Goal: Information Seeking & Learning: Learn about a topic

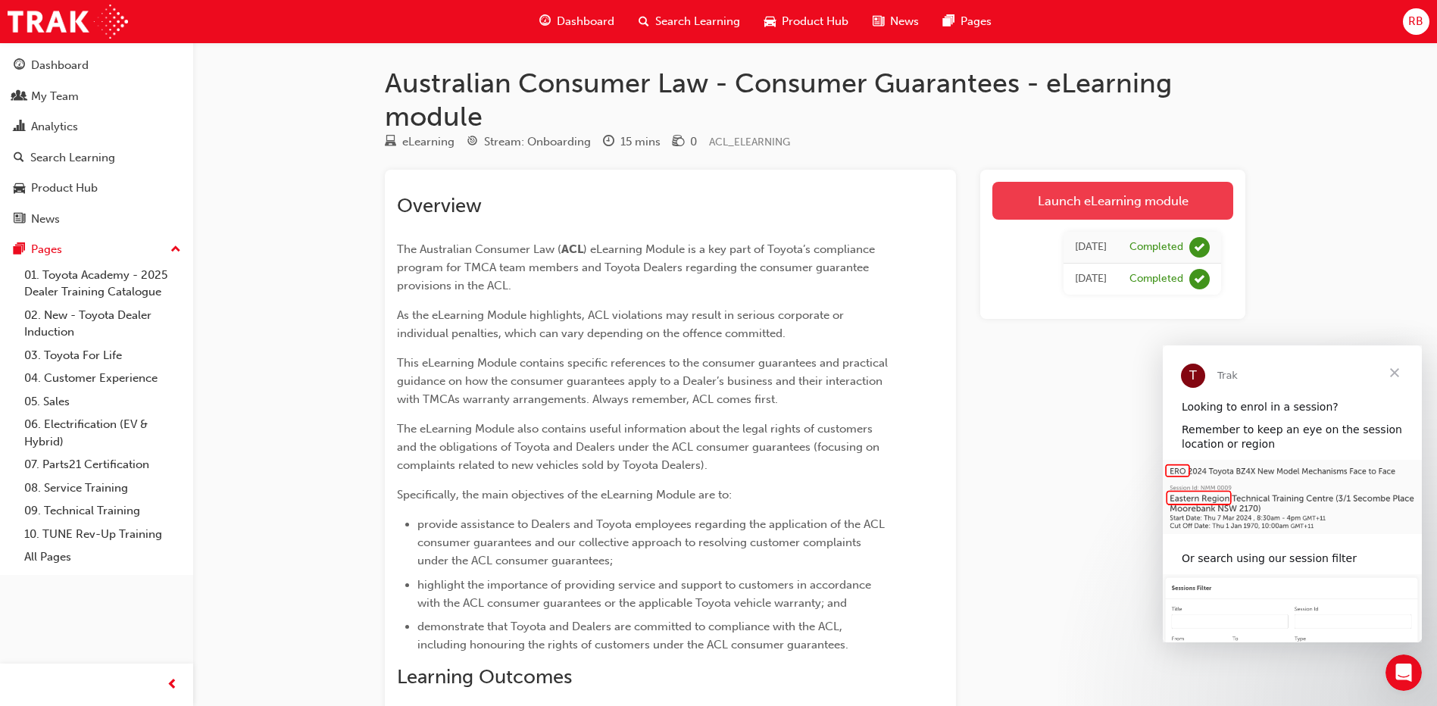
click at [1087, 204] on link "Launch eLearning module" at bounding box center [1112, 201] width 241 height 38
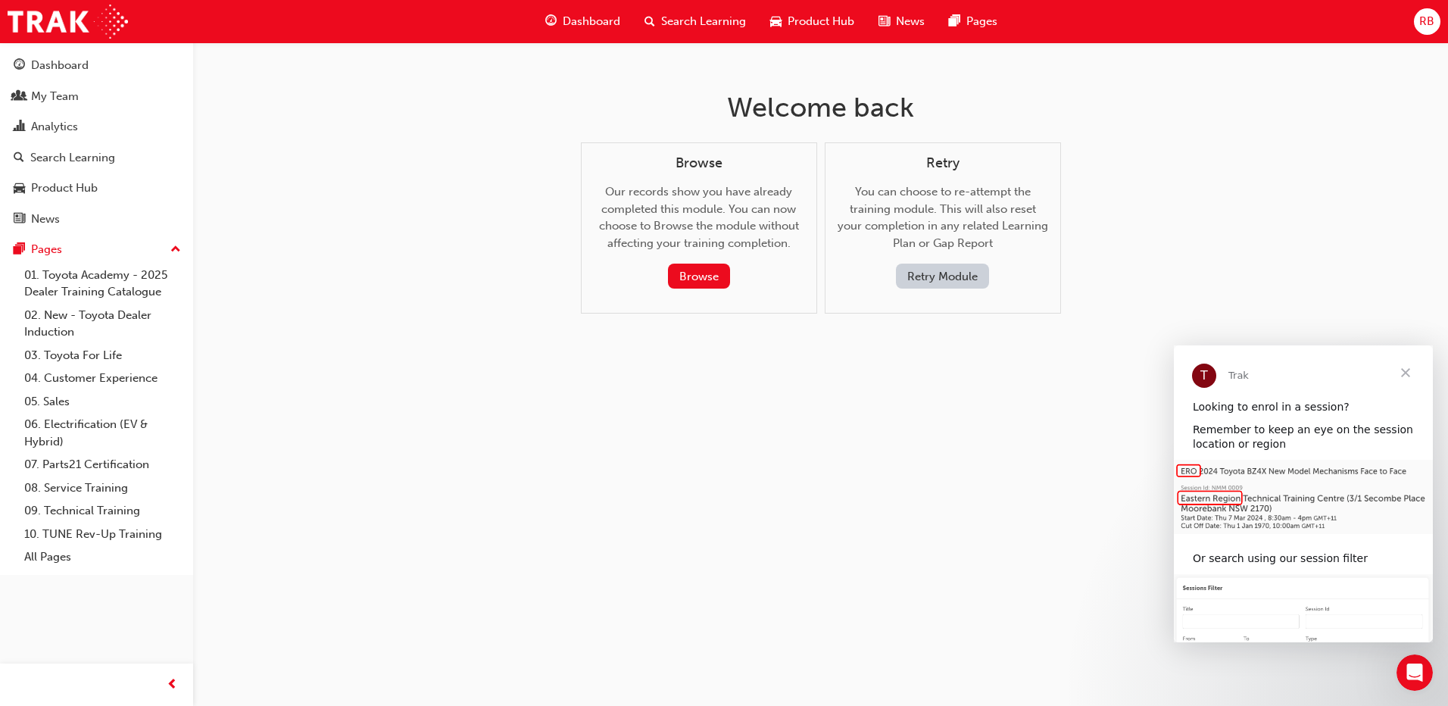
click at [580, 20] on span "Dashboard" at bounding box center [592, 21] width 58 height 17
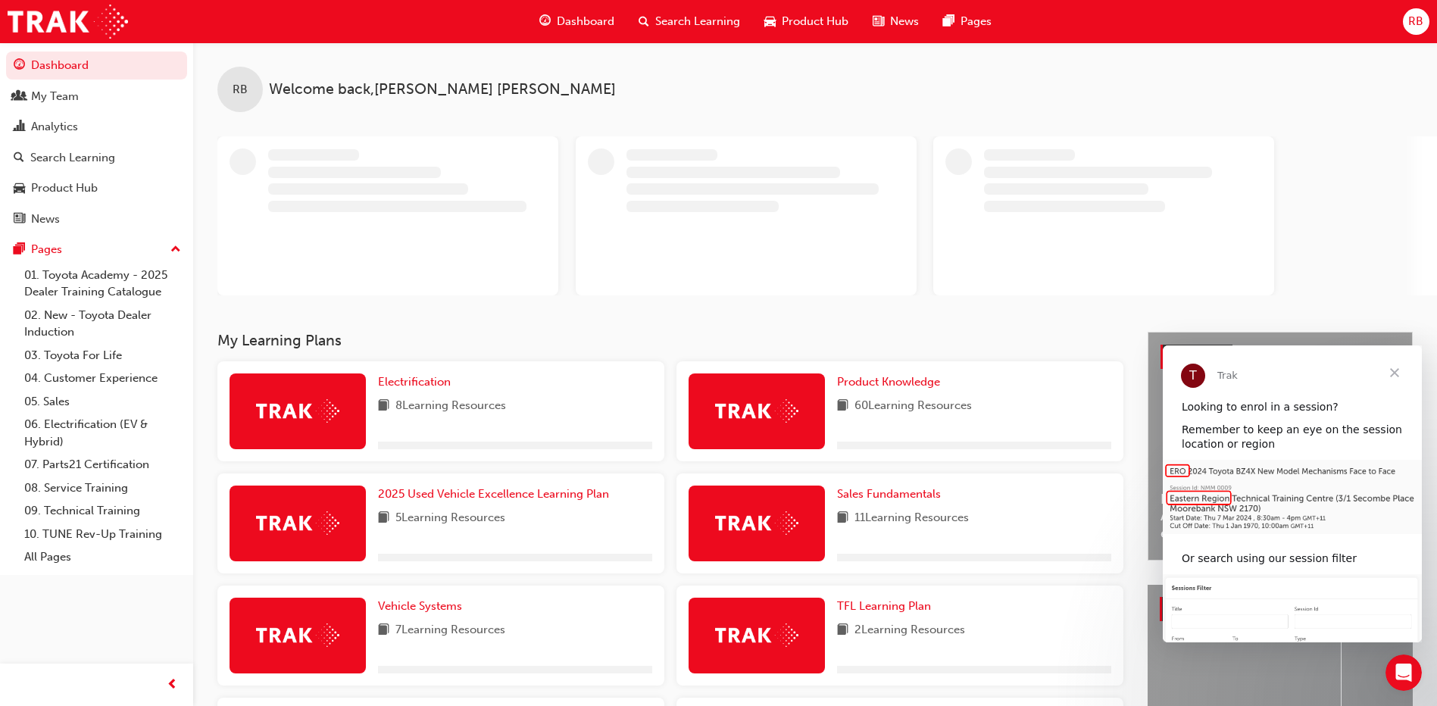
click at [1393, 373] on span "Close" at bounding box center [1394, 372] width 55 height 55
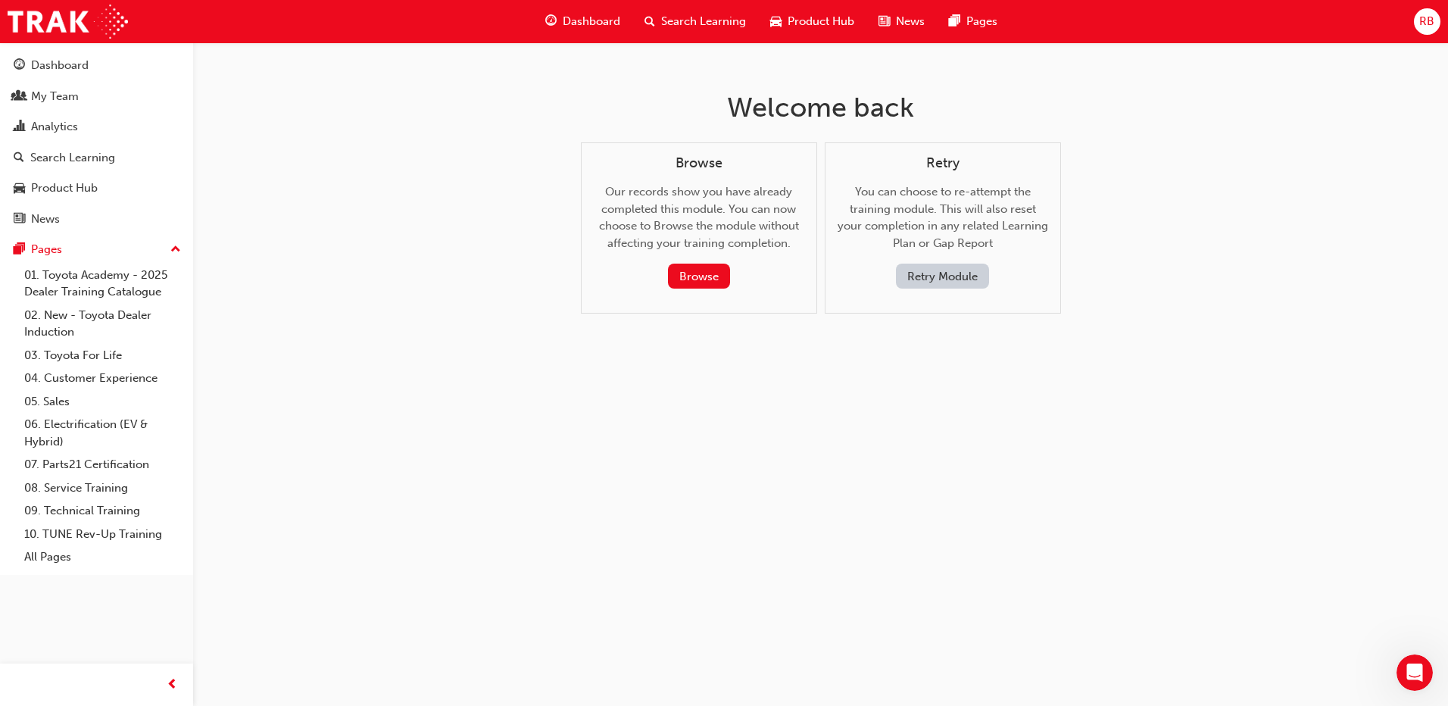
click at [938, 273] on button "Retry Module" at bounding box center [942, 276] width 93 height 25
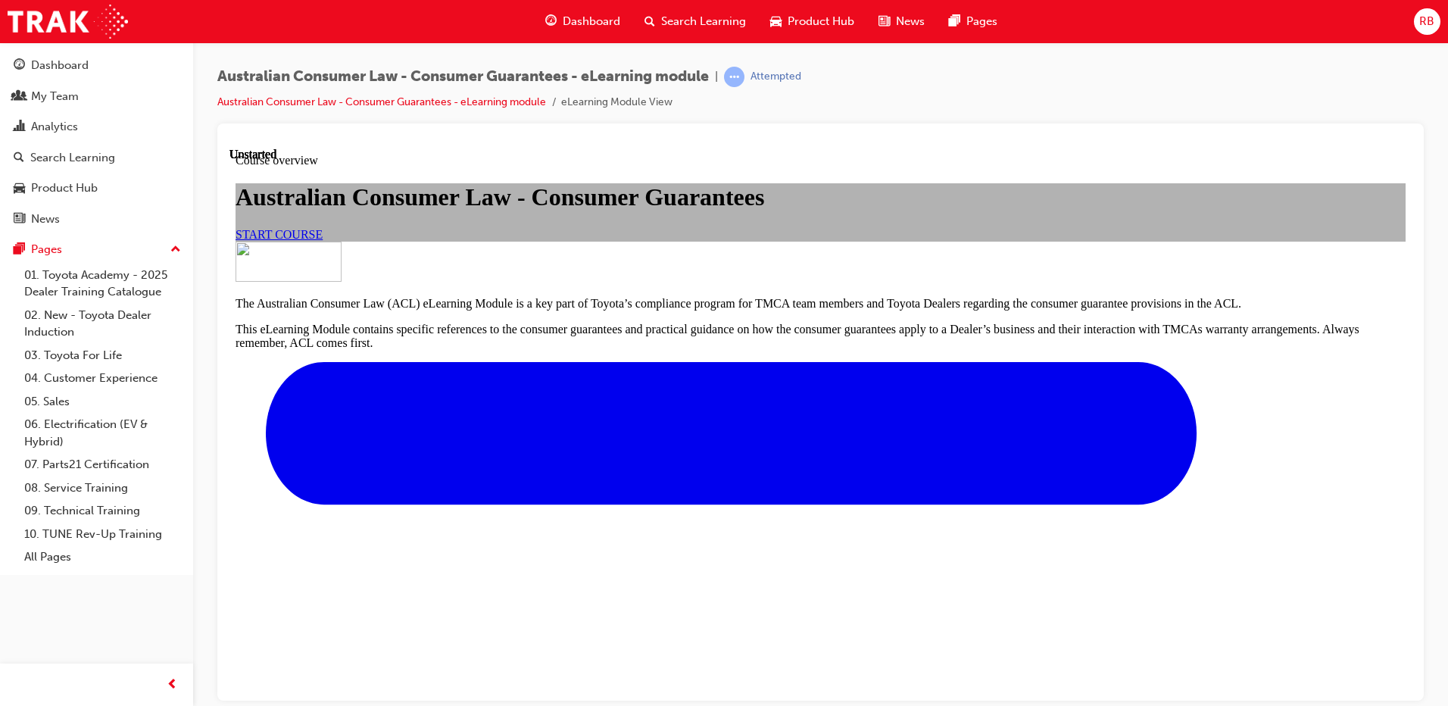
click at [323, 240] on span "START COURSE" at bounding box center [279, 233] width 87 height 13
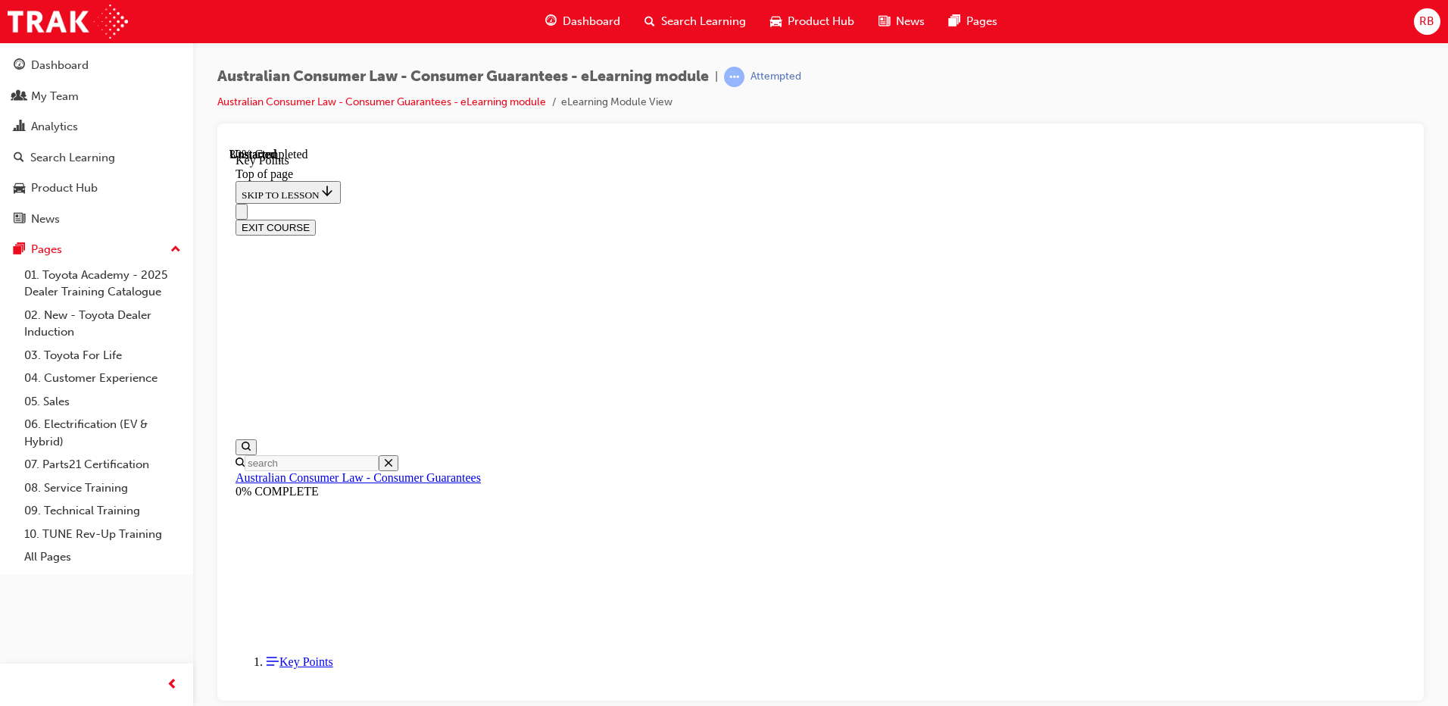
scroll to position [654, 0]
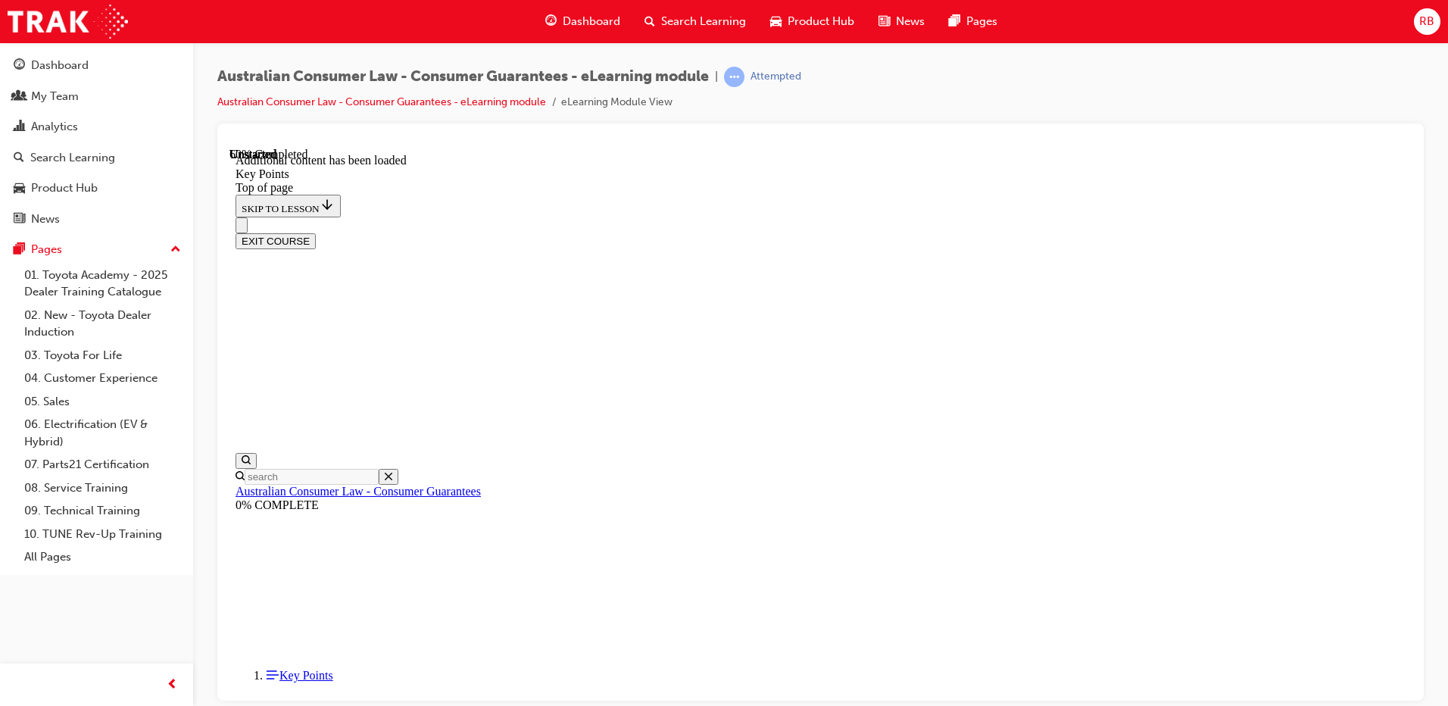
scroll to position [1500, 0]
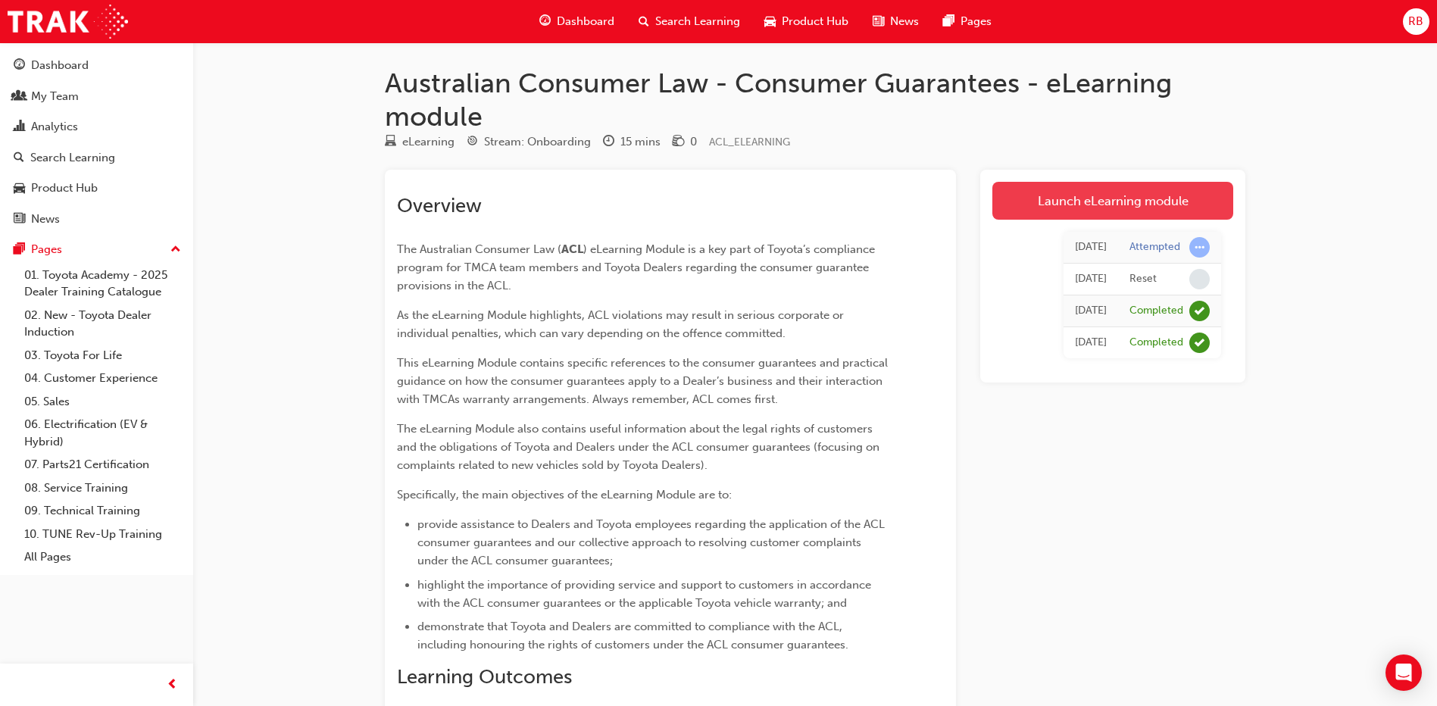
click at [1081, 195] on link "Launch eLearning module" at bounding box center [1112, 201] width 241 height 38
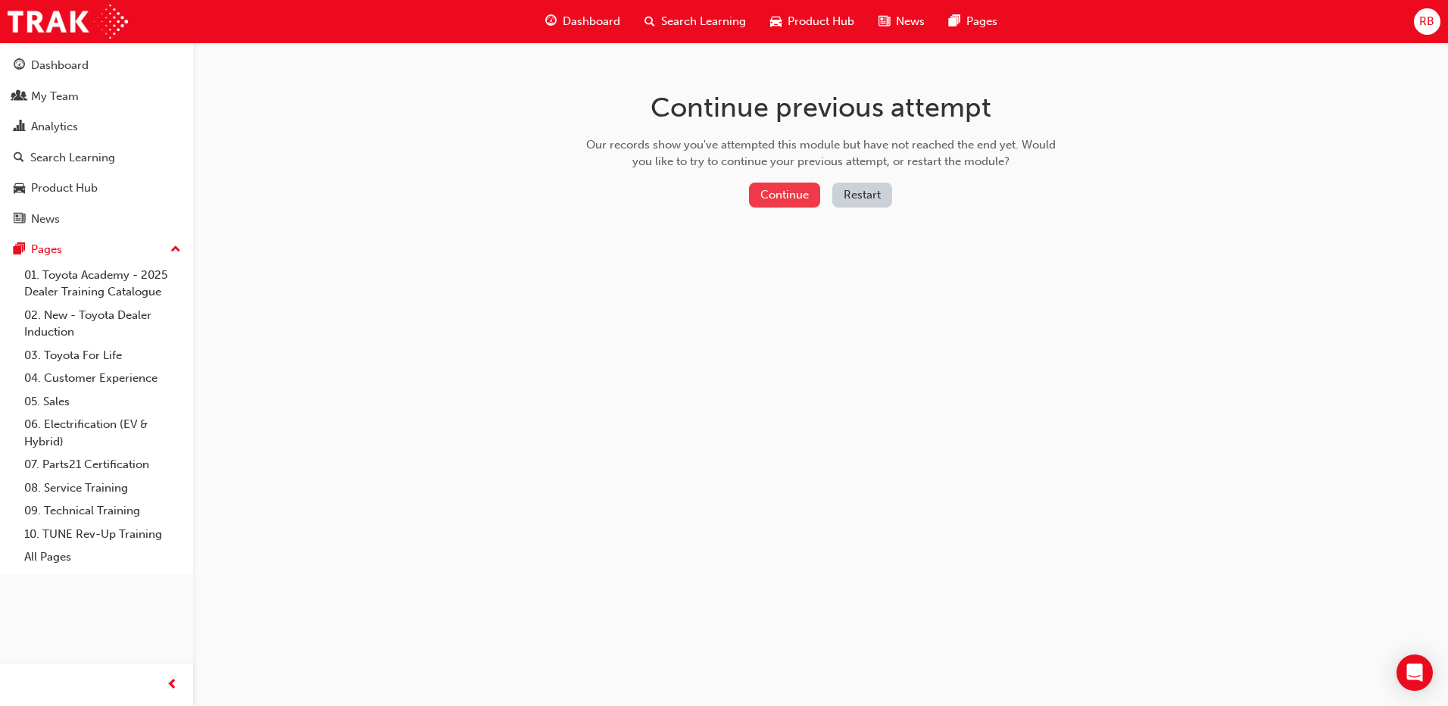
click at [773, 190] on button "Continue" at bounding box center [784, 194] width 71 height 25
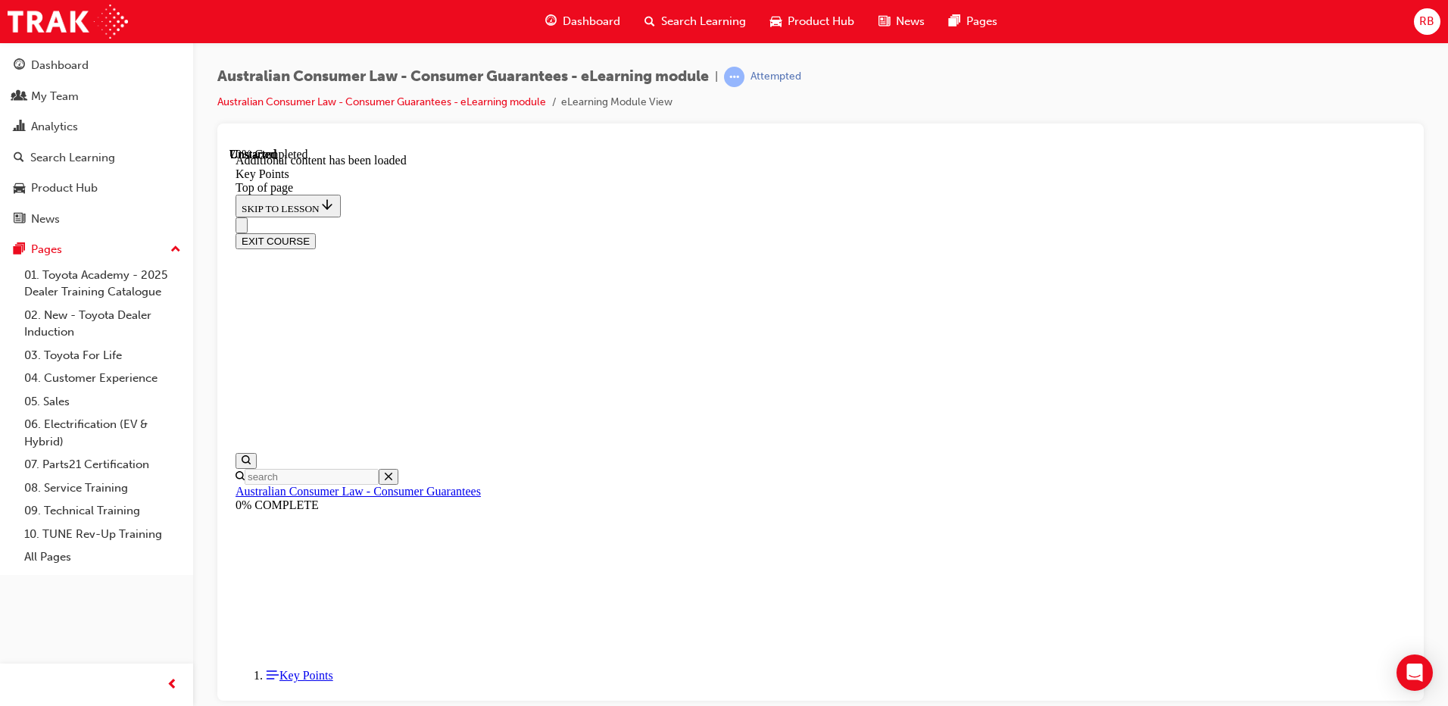
scroll to position [1864, 0]
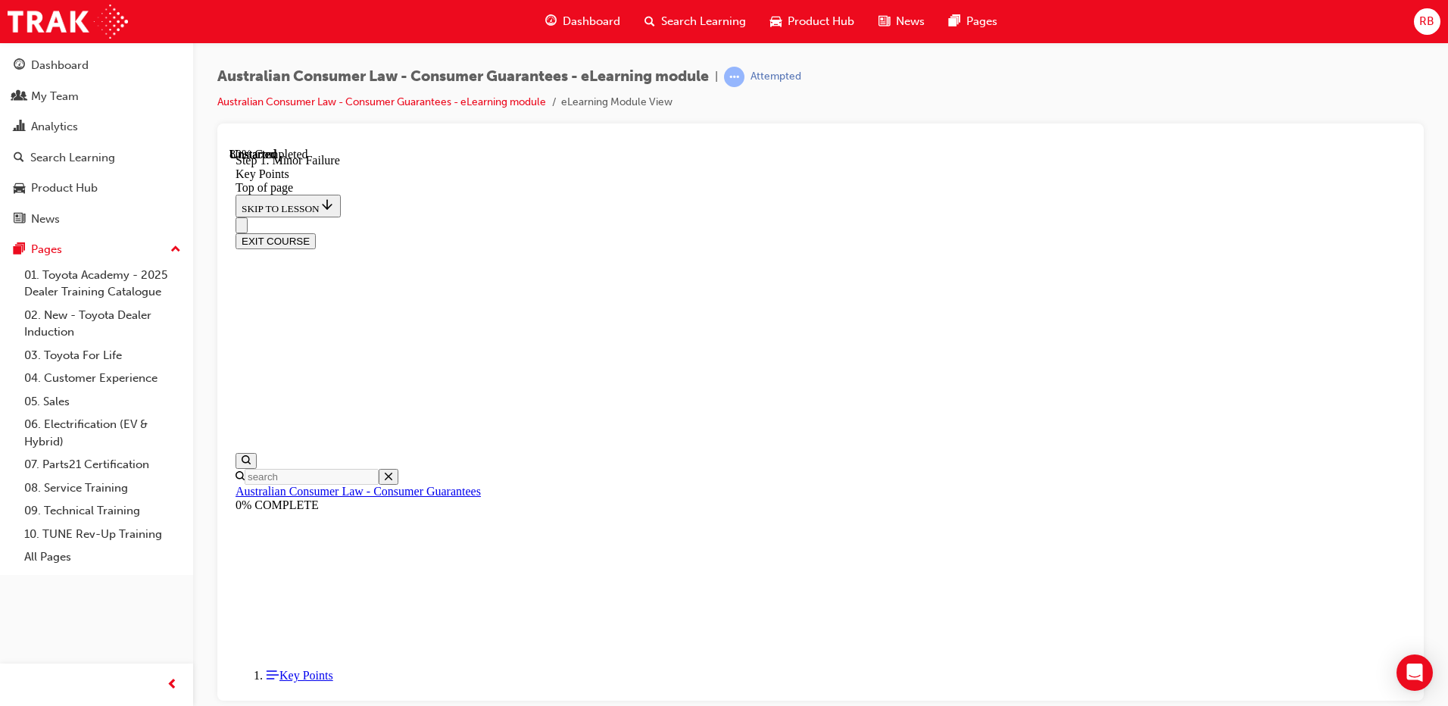
scroll to position [2357, 0]
drag, startPoint x: 902, startPoint y: 420, endPoint x: 1142, endPoint y: 268, distance: 284.2
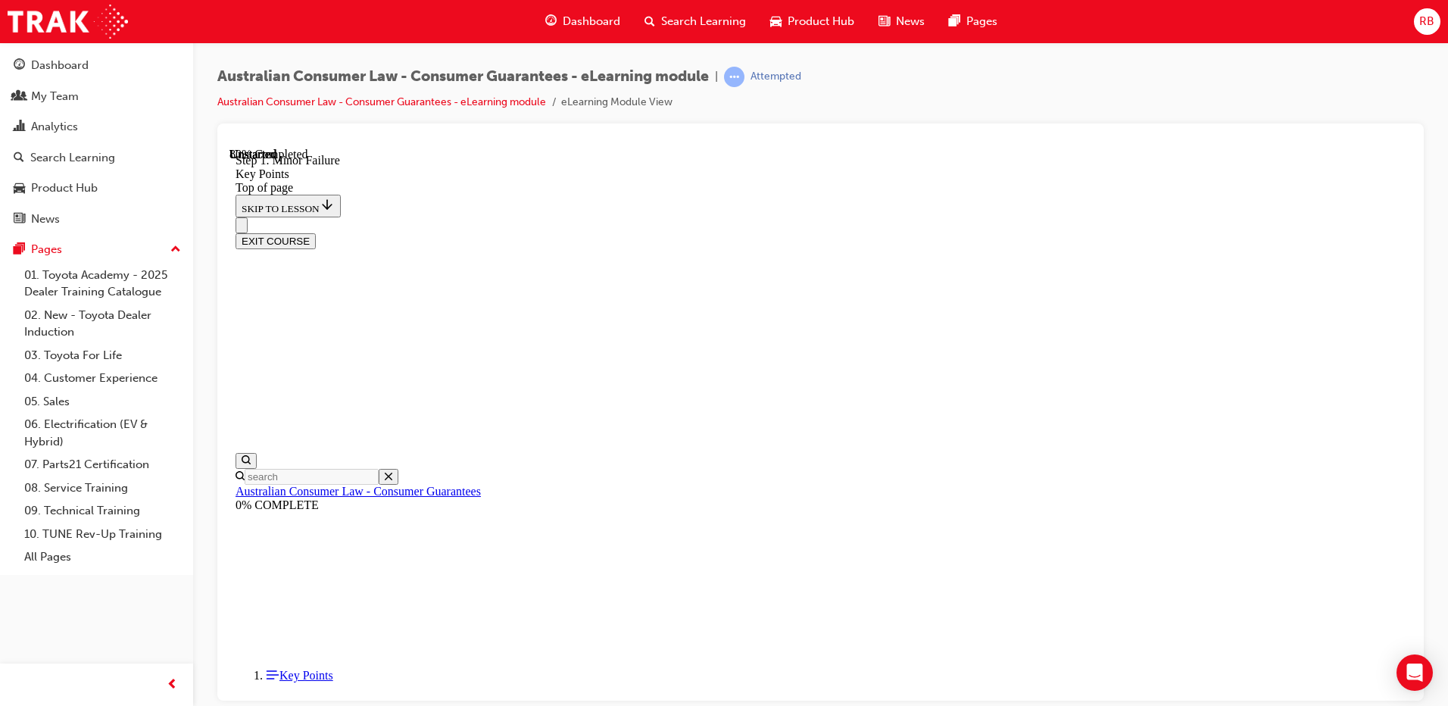
scroll to position [2764, 0]
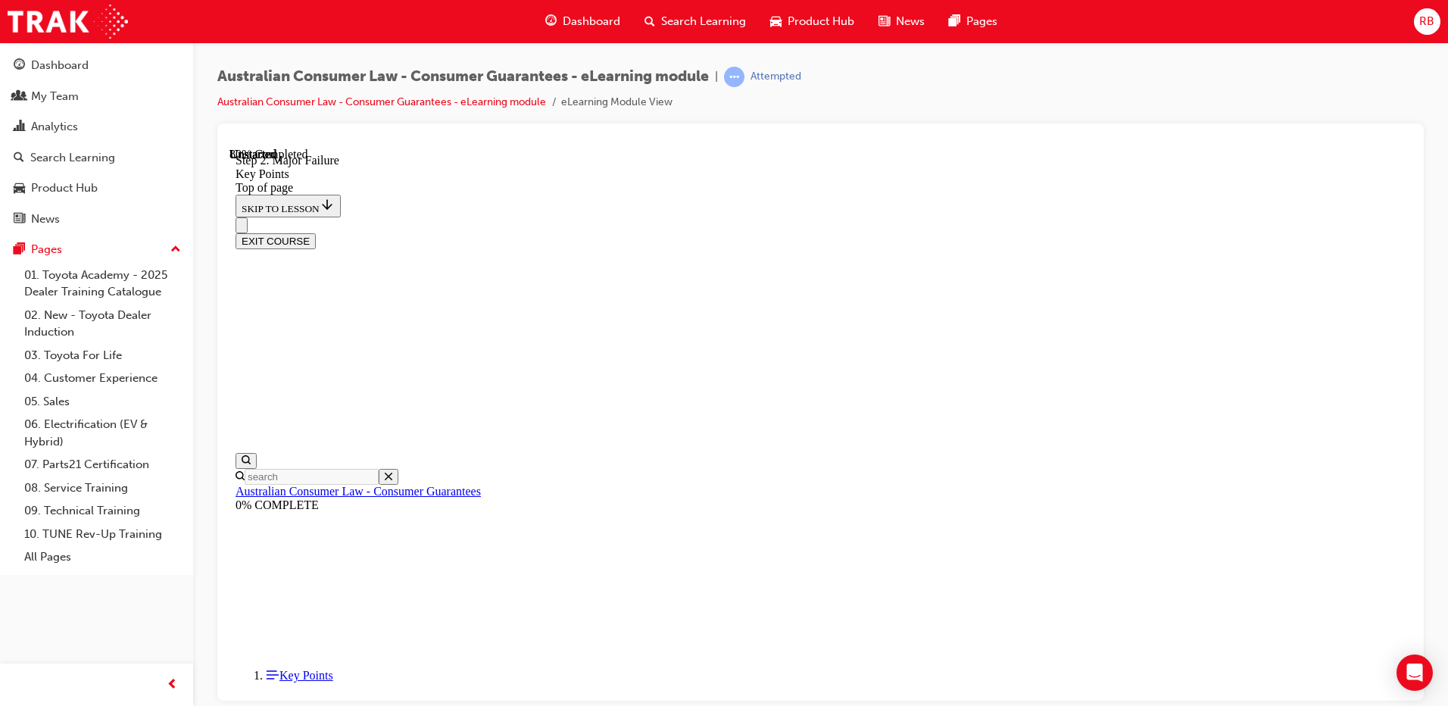
drag, startPoint x: 812, startPoint y: 503, endPoint x: 810, endPoint y: 458, distance: 44.7
drag, startPoint x: 835, startPoint y: 248, endPoint x: 827, endPoint y: 240, distance: 11.8
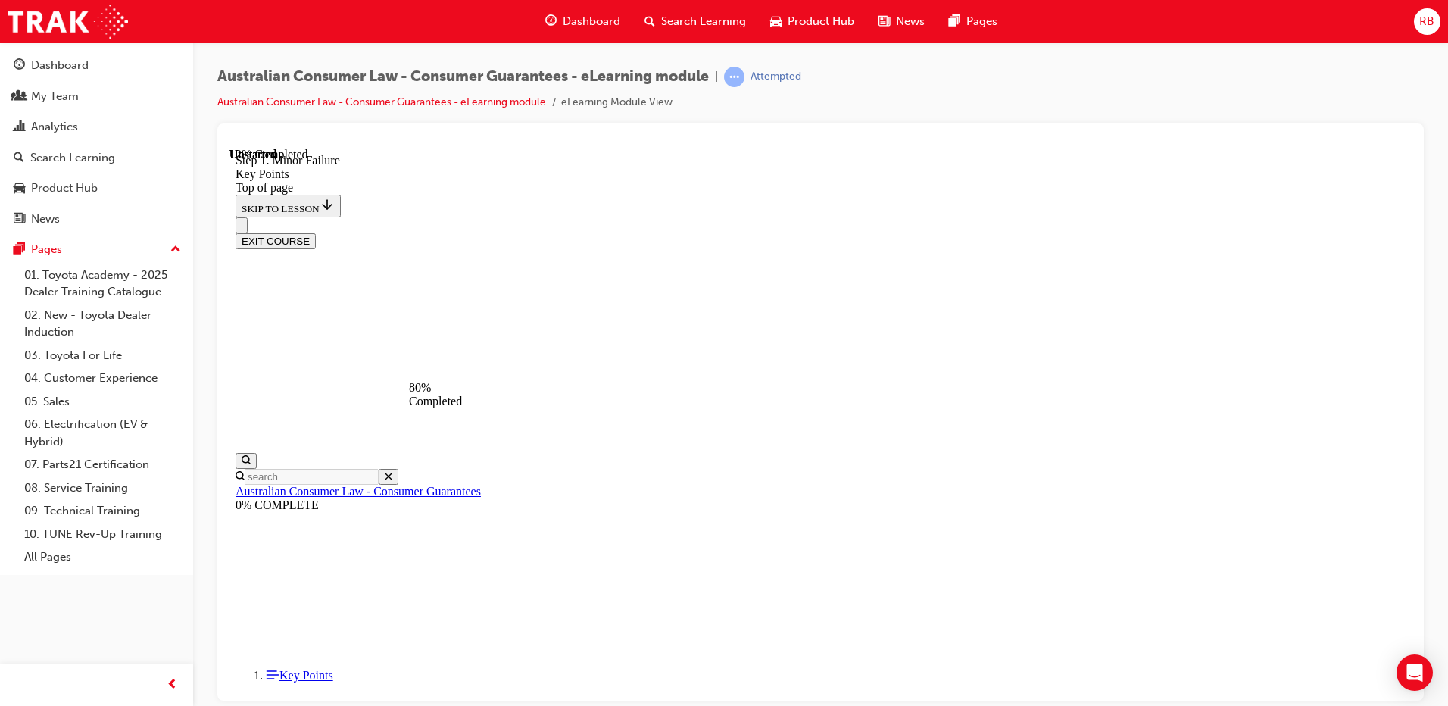
scroll to position [2915, 0]
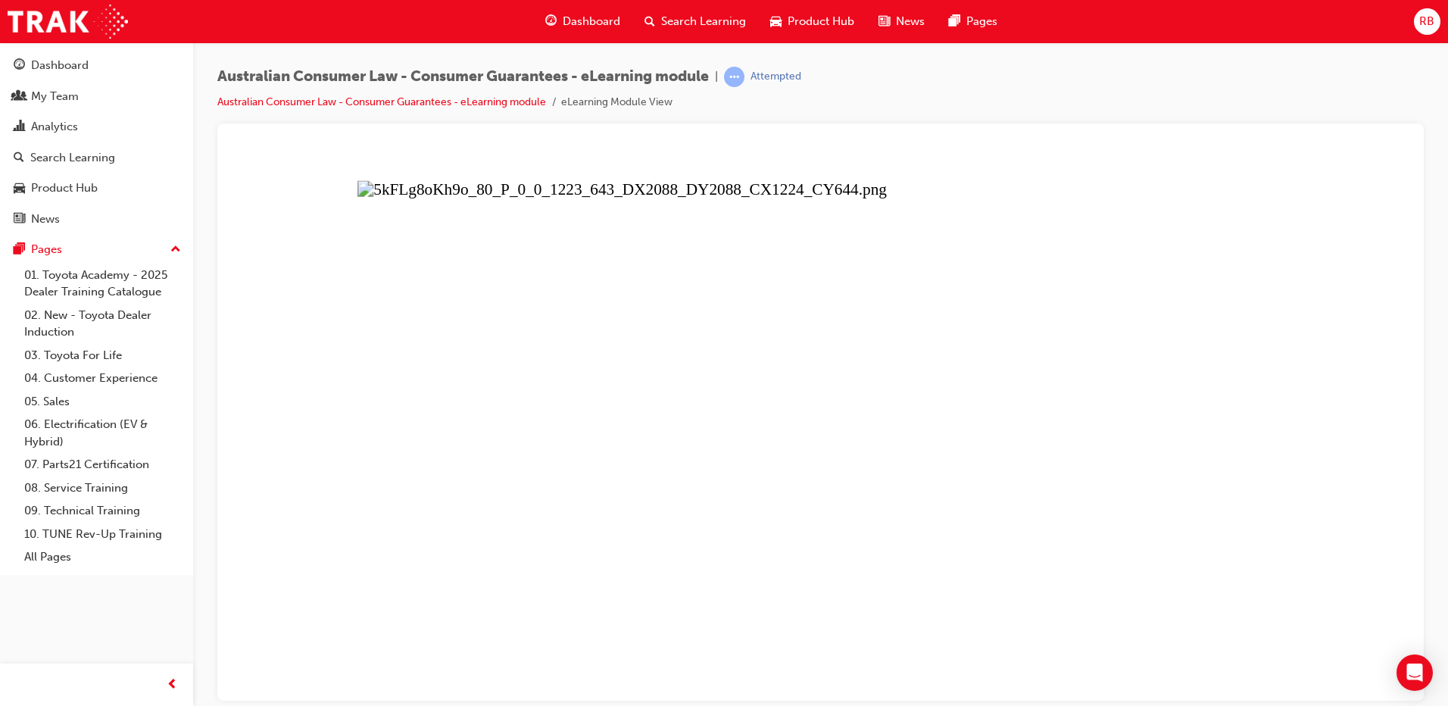
click at [778, 357] on button "Unzoom image" at bounding box center [820, 423] width 1182 height 553
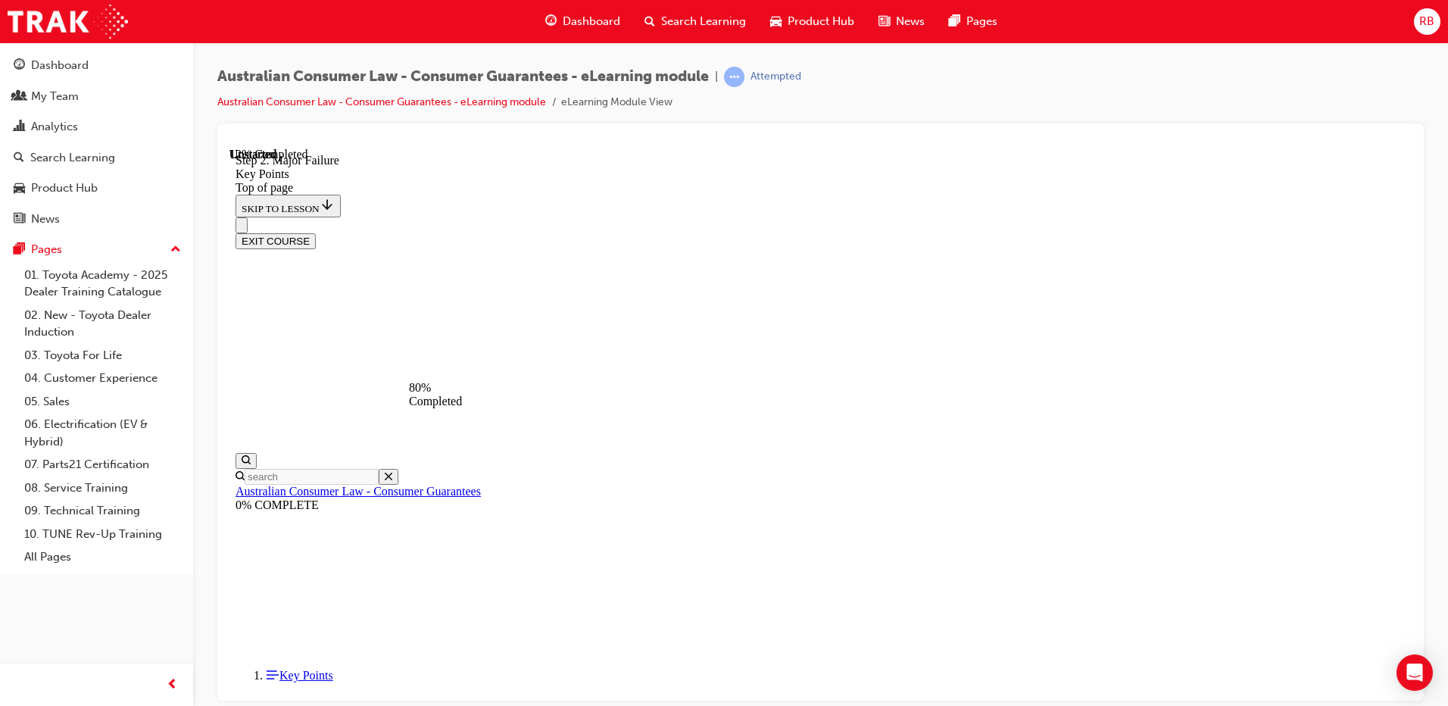
scroll to position [2196, 0]
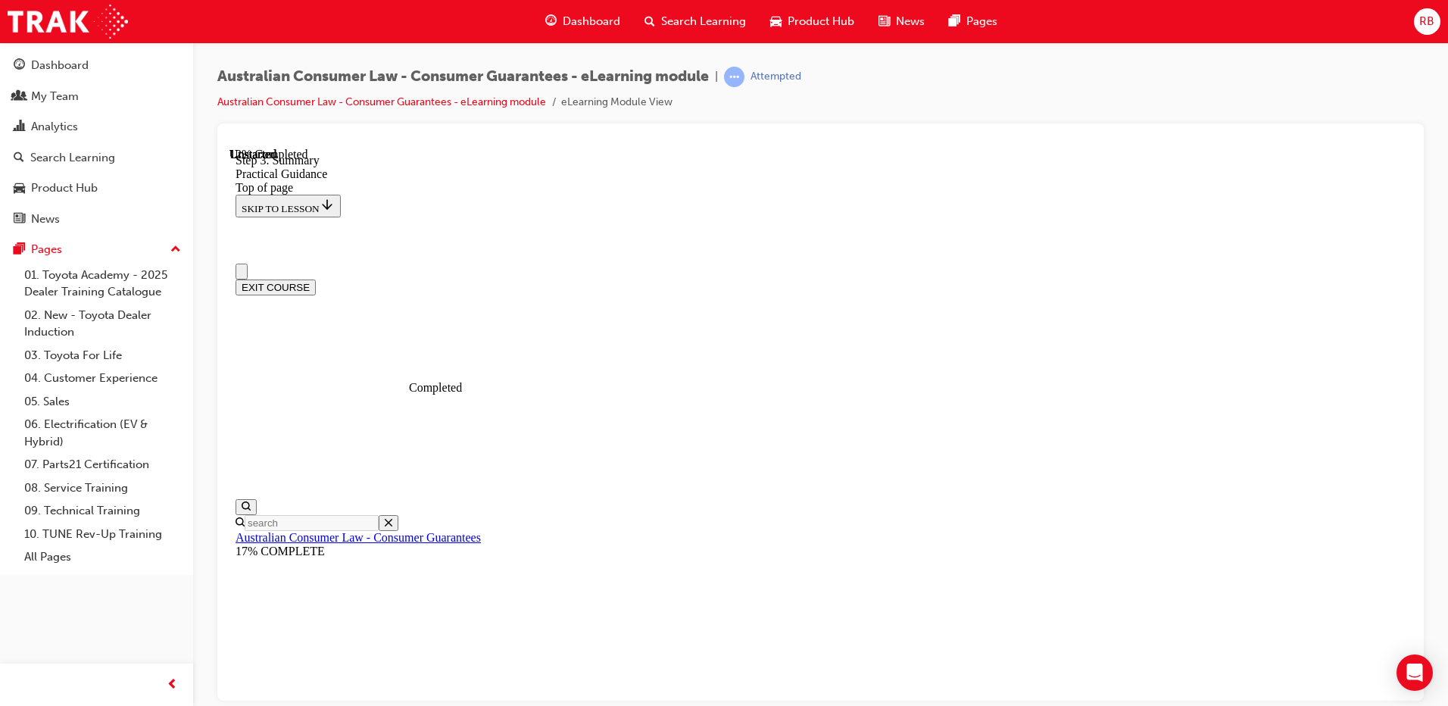
scroll to position [151, 0]
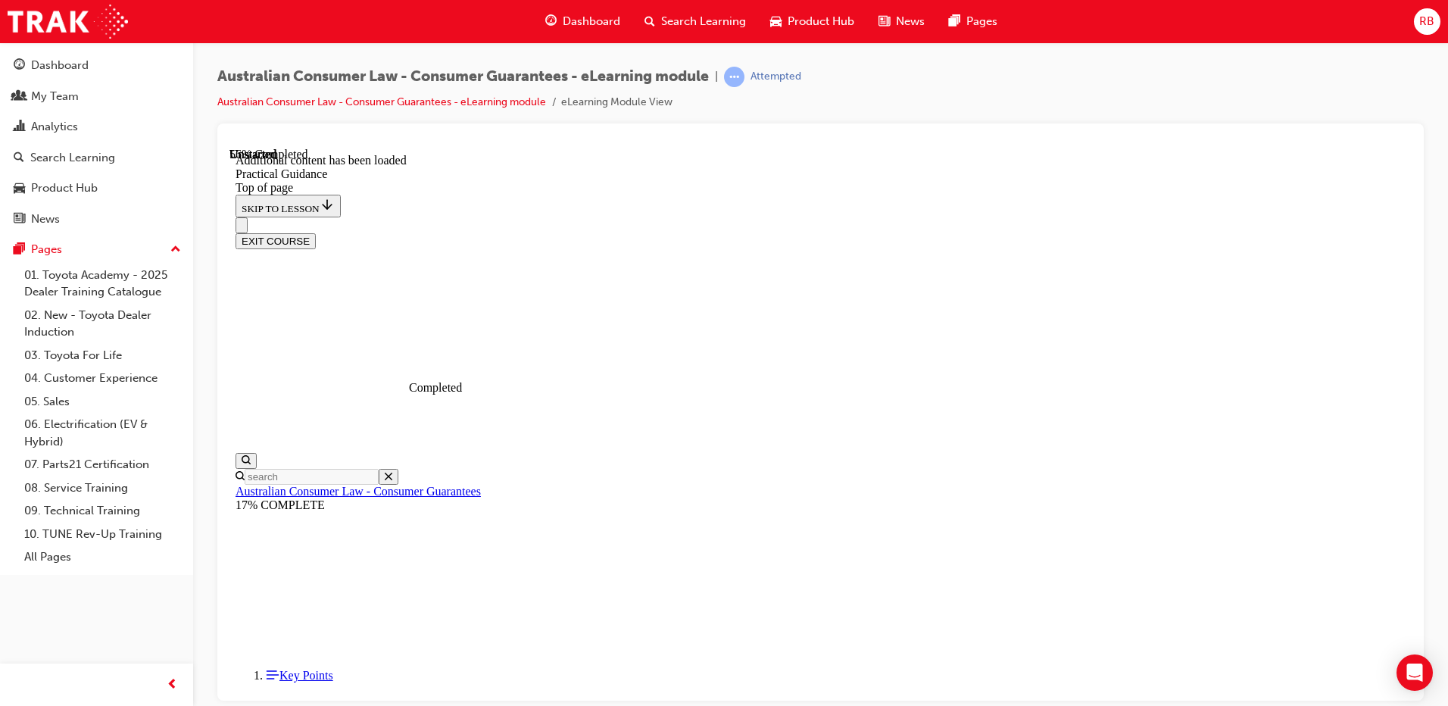
scroll to position [2342, 0]
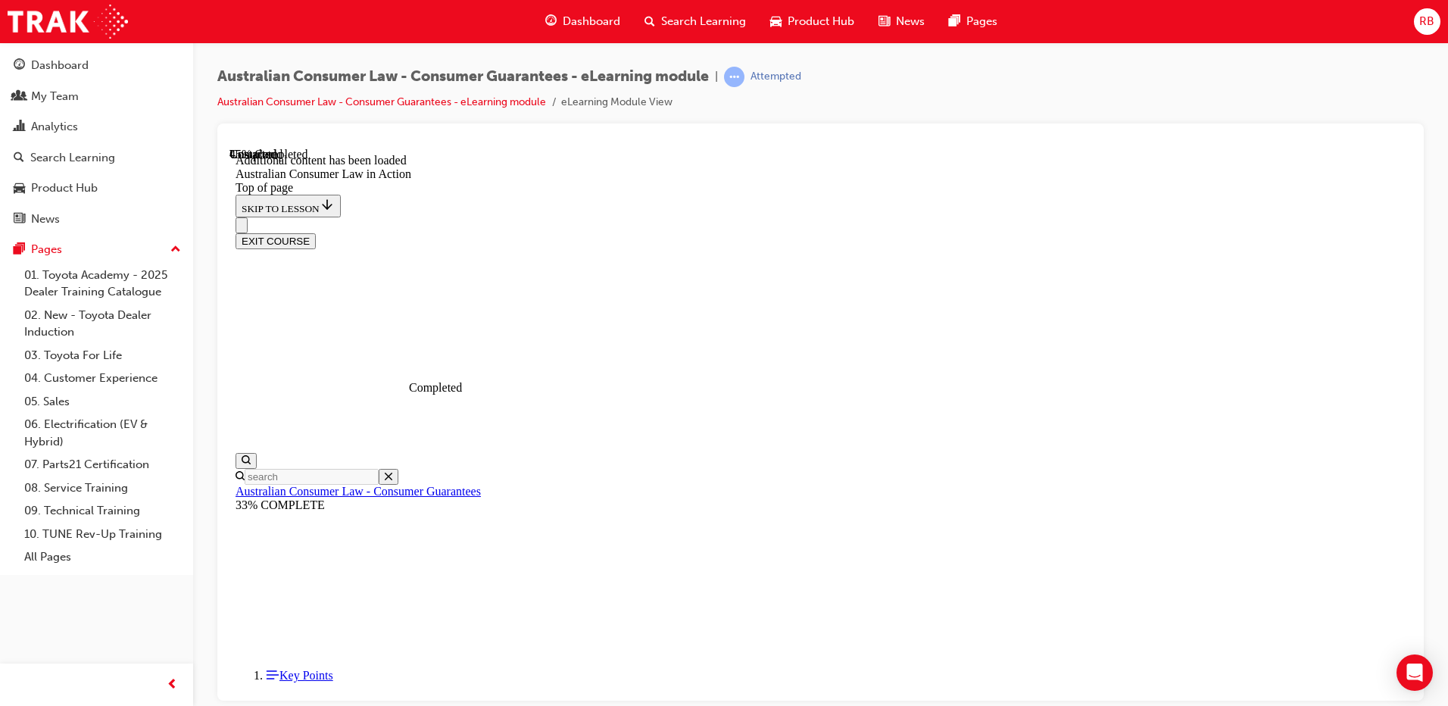
scroll to position [1394, 0]
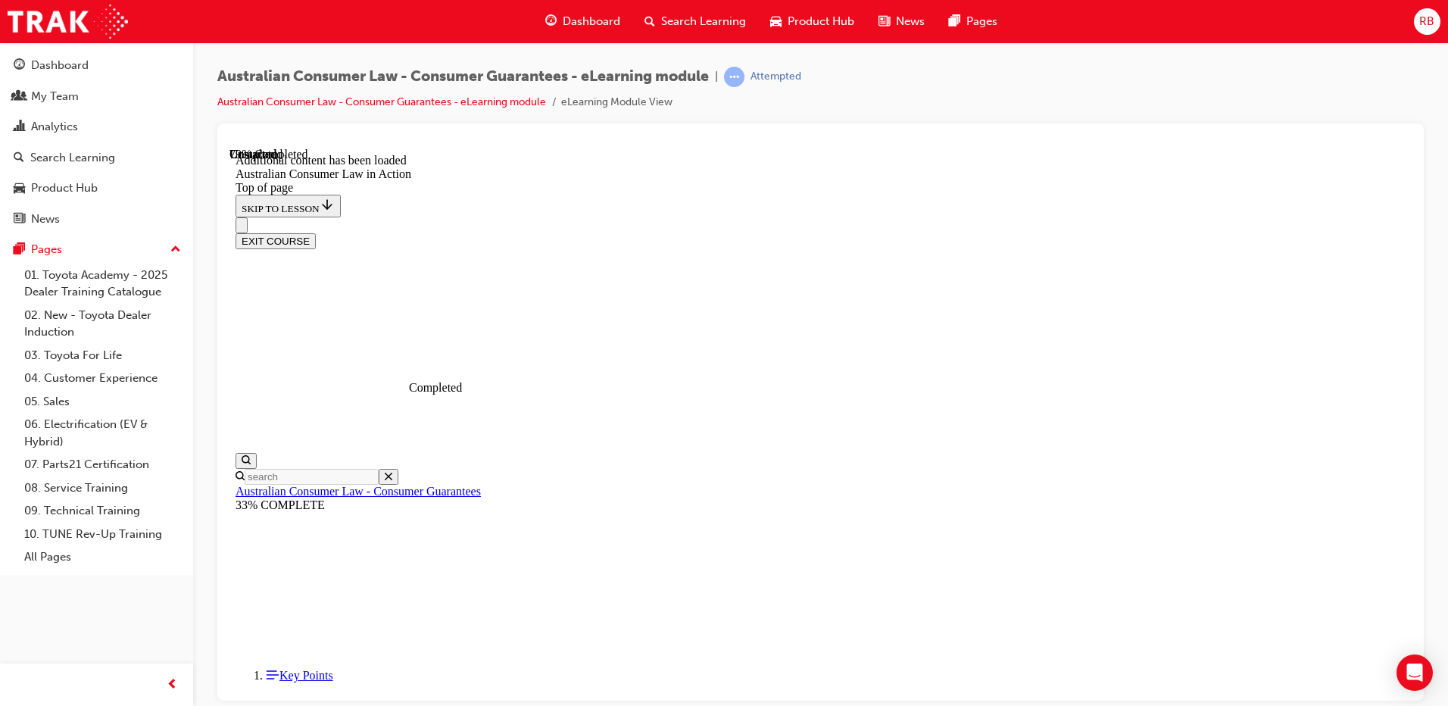
scroll to position [2607, 0]
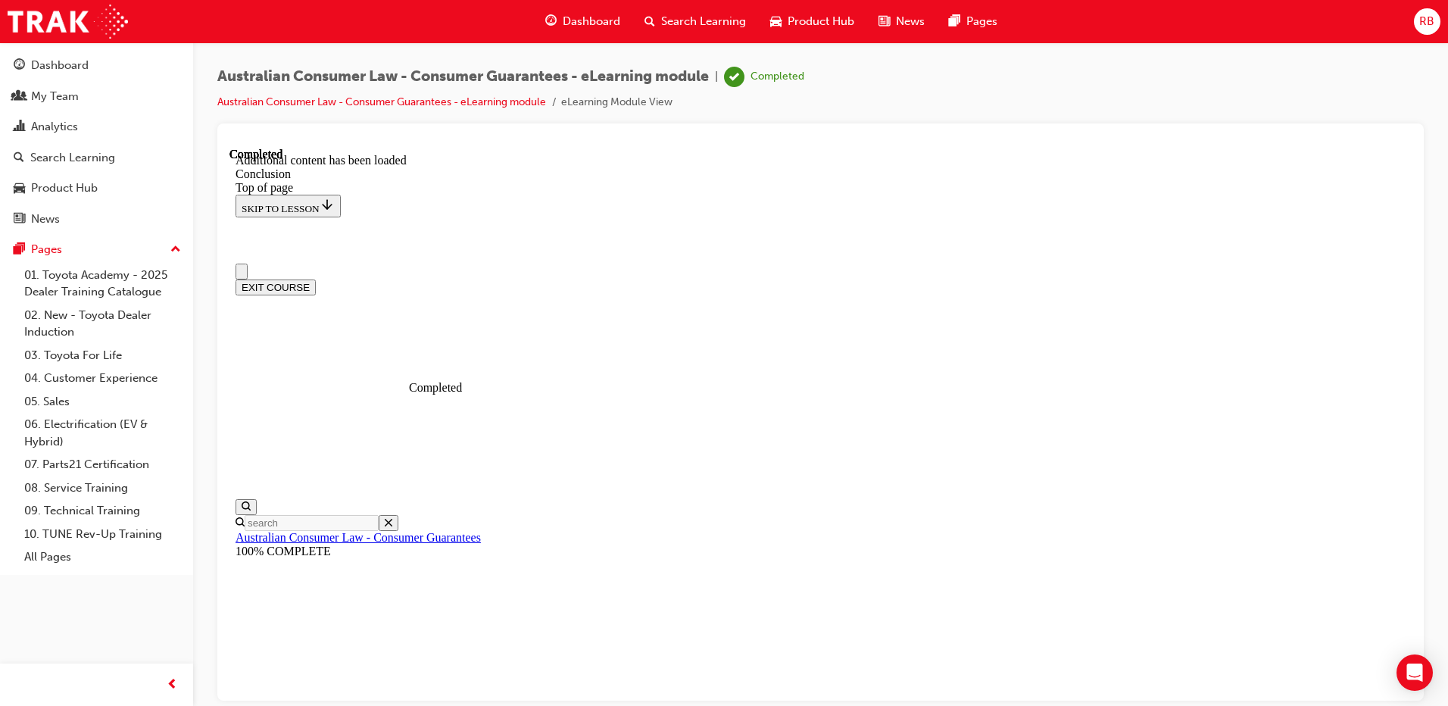
scroll to position [0, 0]
click at [316, 279] on button "EXIT COURSE" at bounding box center [276, 287] width 80 height 16
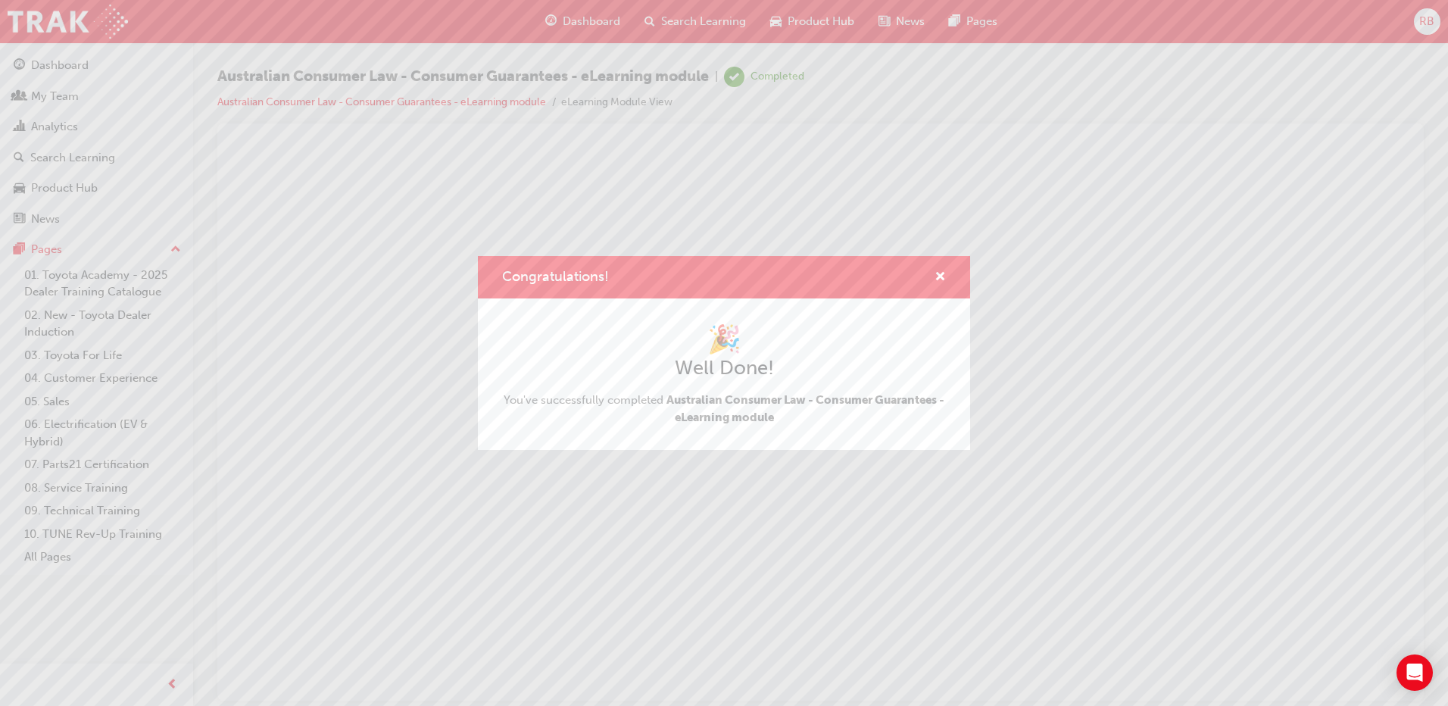
drag, startPoint x: 1355, startPoint y: 217, endPoint x: 1372, endPoint y: 237, distance: 26.4
click at [1372, 237] on div "Congratulations! 🎉 Well Done! You've successfully completed Australian Consumer…" at bounding box center [724, 353] width 1448 height 706
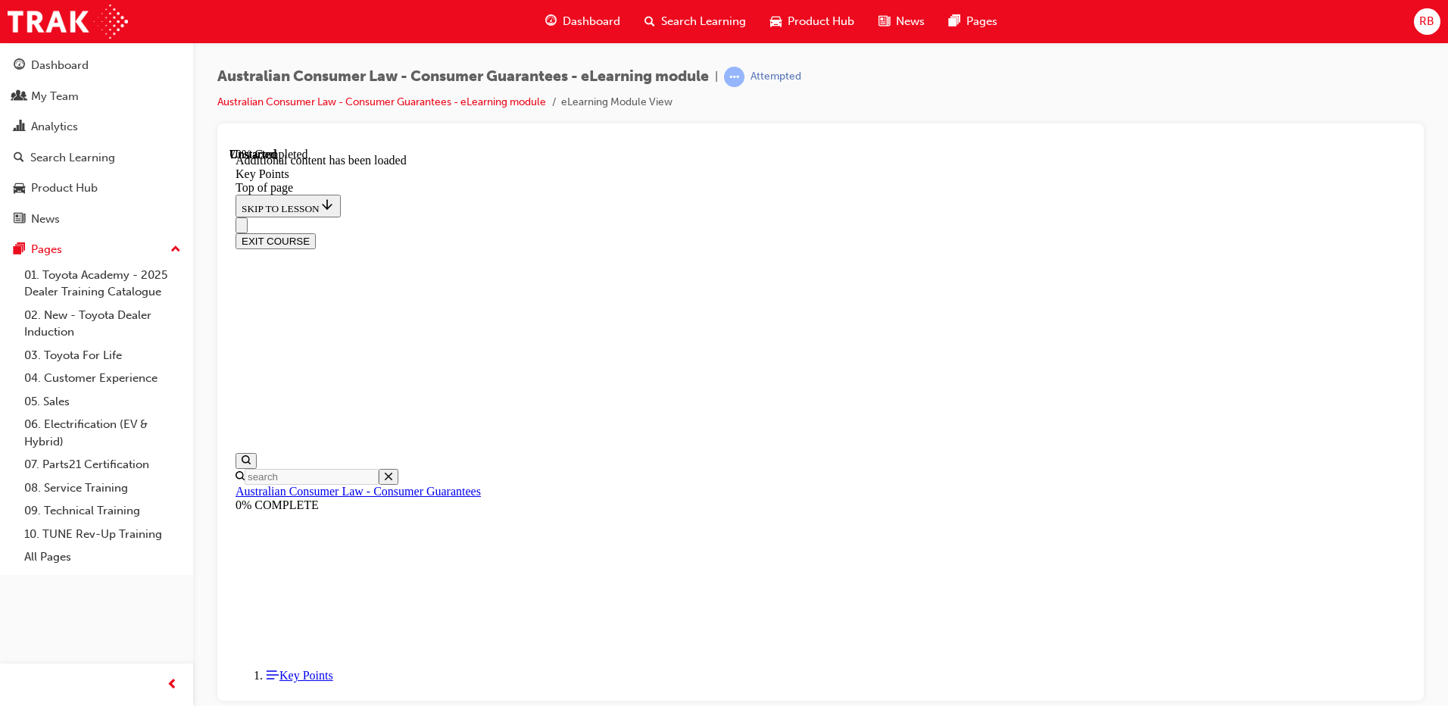
scroll to position [1954, 0]
